Goal: Task Accomplishment & Management: Manage account settings

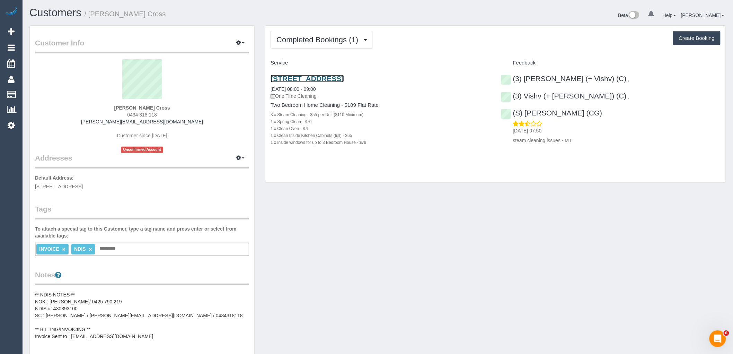
click at [343, 77] on link "[STREET_ADDRESS]" at bounding box center [306, 78] width 73 height 8
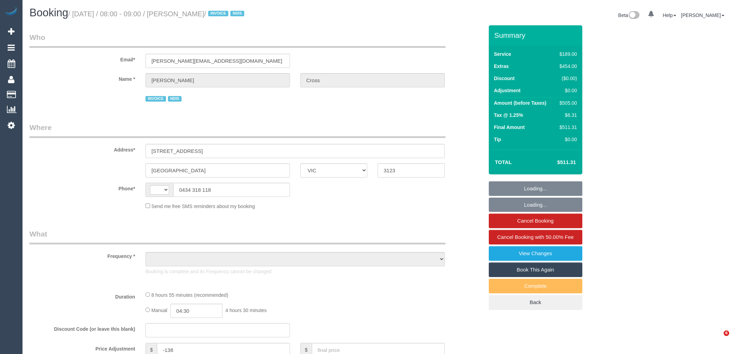
select select "VIC"
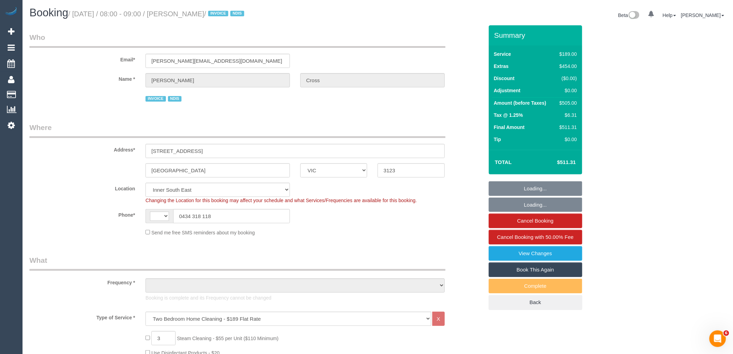
select select "string:AU"
select select "object:841"
select select "number:28"
select select "number:14"
select select "number:19"
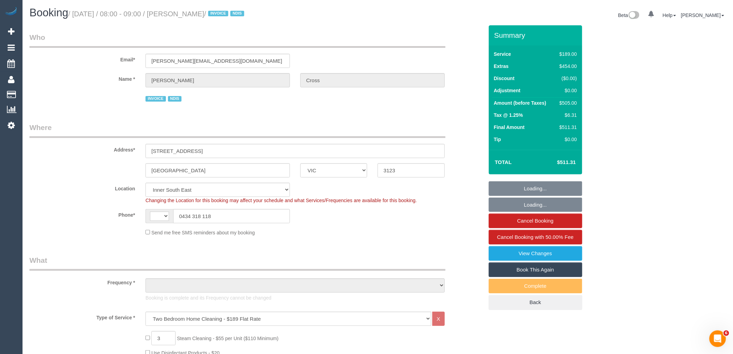
select select "number:24"
select select "object:1403"
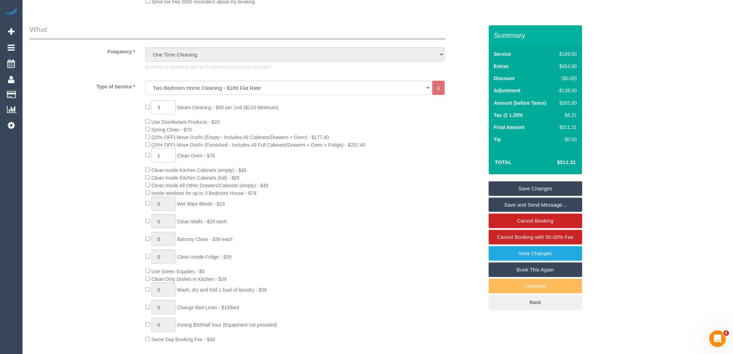
scroll to position [462, 0]
